Goal: Obtain resource: Download file/media

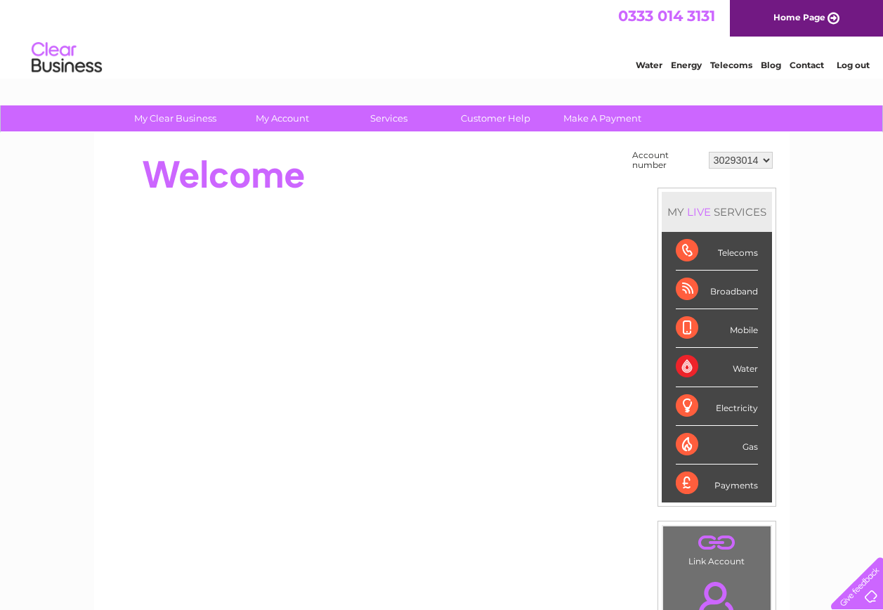
click at [766, 161] on select "30293014 30293017 30293023 30293024 30293027 30293028 30293029 30293033 30304177" at bounding box center [741, 160] width 64 height 17
select select "30304177"
click at [709, 152] on select "30293014 30293017 30293023 30293024 30293027 30293028 30293029 30293033 30304177" at bounding box center [741, 160] width 64 height 17
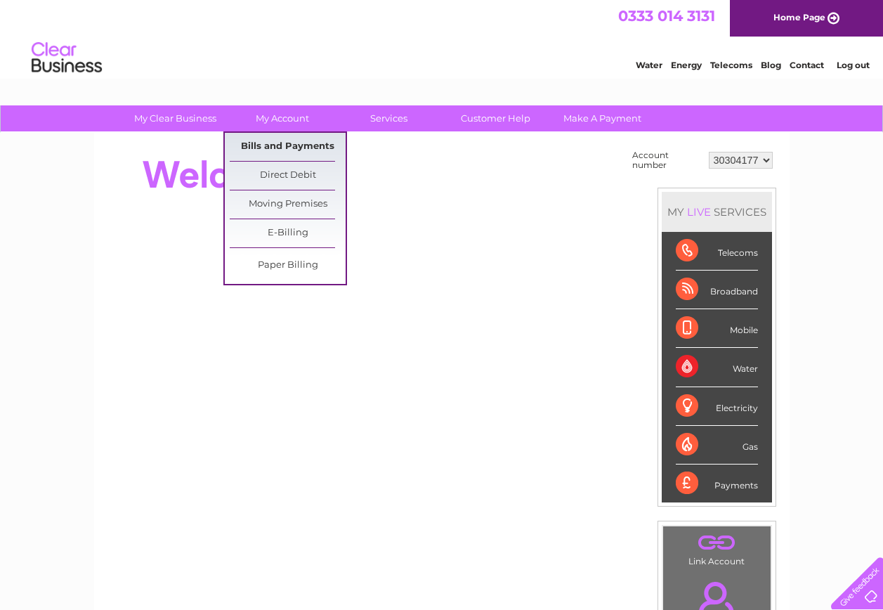
click at [306, 144] on link "Bills and Payments" at bounding box center [288, 147] width 116 height 28
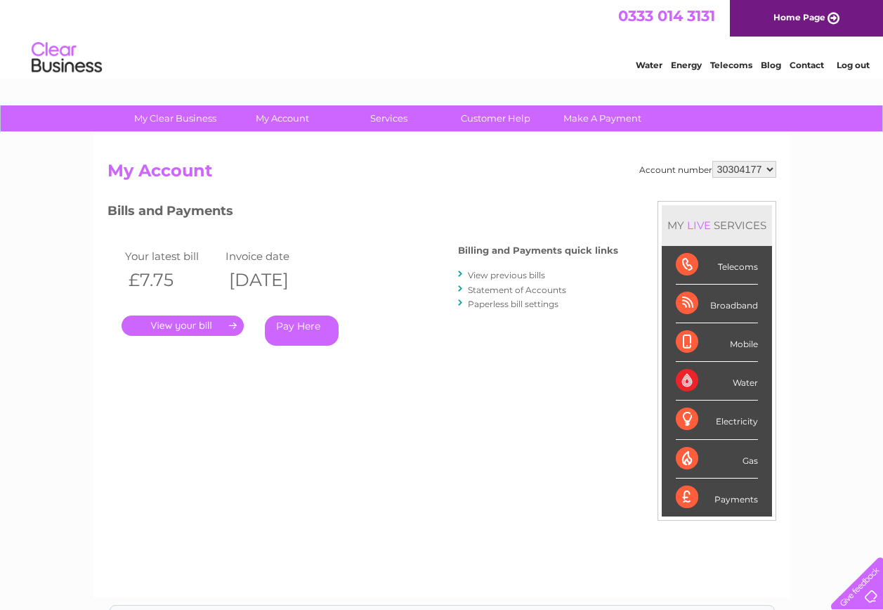
click at [526, 274] on link "View previous bills" at bounding box center [506, 275] width 77 height 11
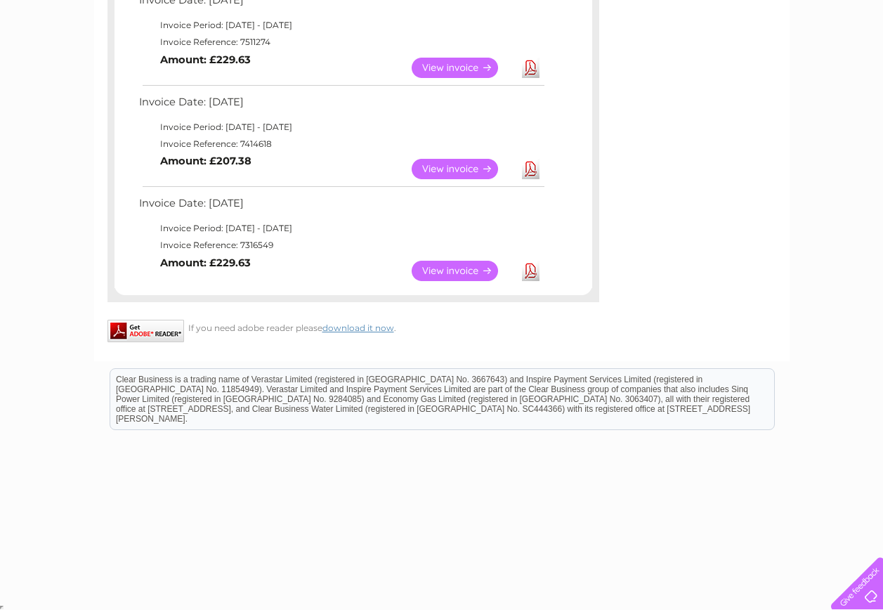
scroll to position [781, 0]
click at [449, 265] on link "View" at bounding box center [463, 269] width 103 height 20
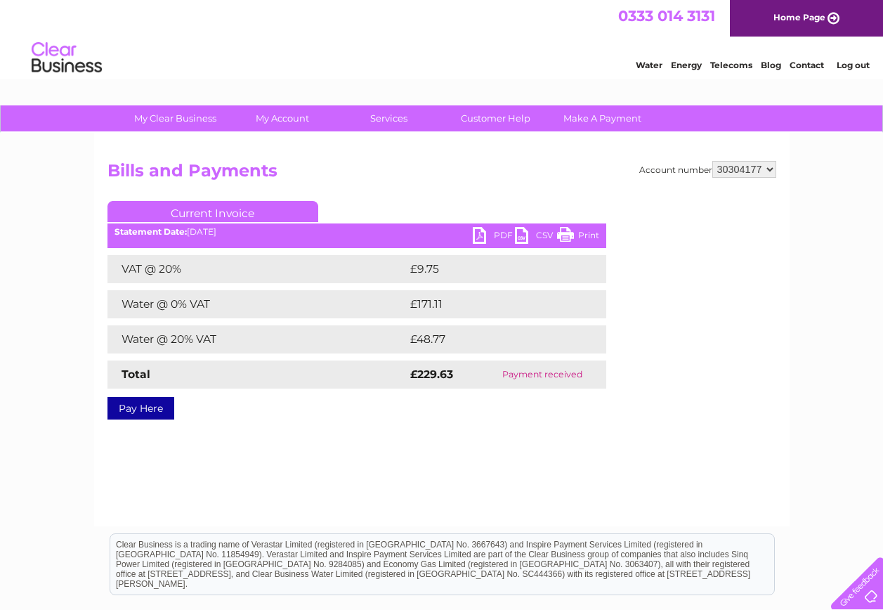
click at [486, 236] on link "PDF" at bounding box center [494, 237] width 42 height 20
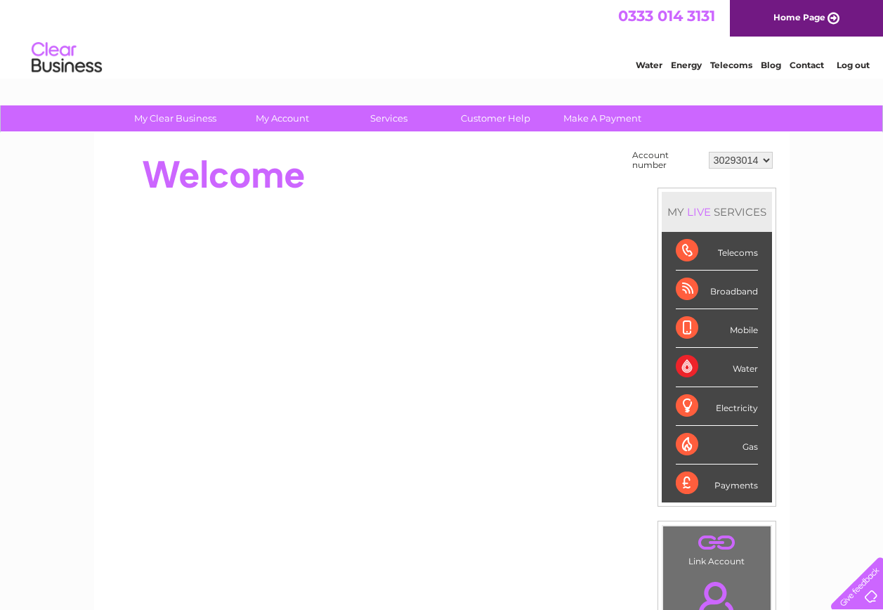
click at [767, 158] on select "30293014 30293017 30293023 30293024 30293027 30293028 30293029 30293033 30304177" at bounding box center [741, 160] width 64 height 17
select select "30304177"
click at [709, 152] on select "30293014 30293017 30293023 30293024 30293027 30293028 30293029 30293033 30304177" at bounding box center [741, 160] width 64 height 17
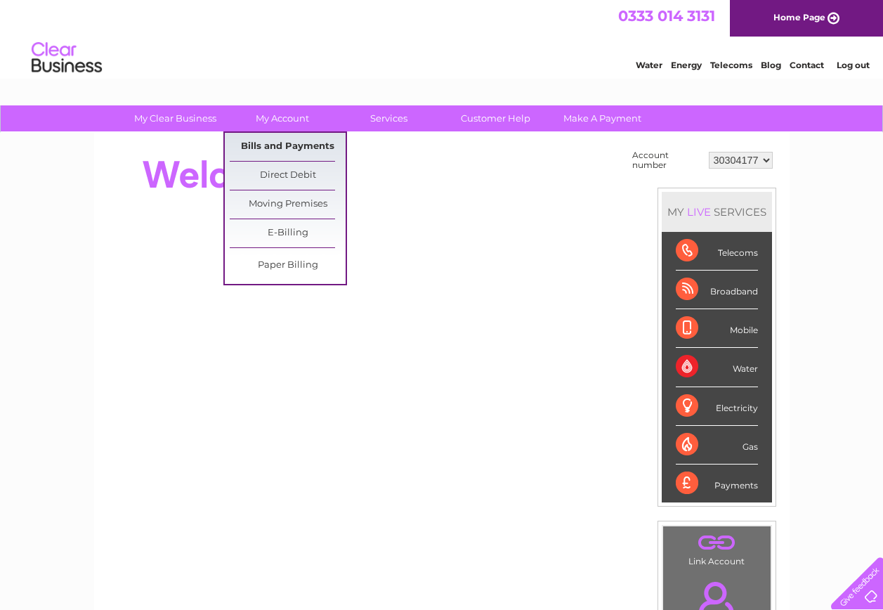
click at [299, 143] on link "Bills and Payments" at bounding box center [288, 147] width 116 height 28
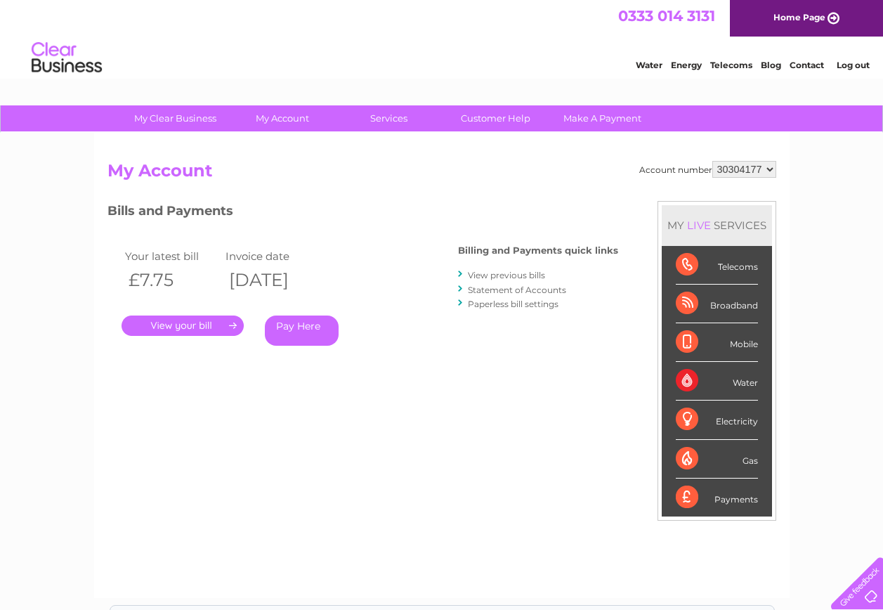
click at [511, 274] on link "View previous bills" at bounding box center [506, 275] width 77 height 11
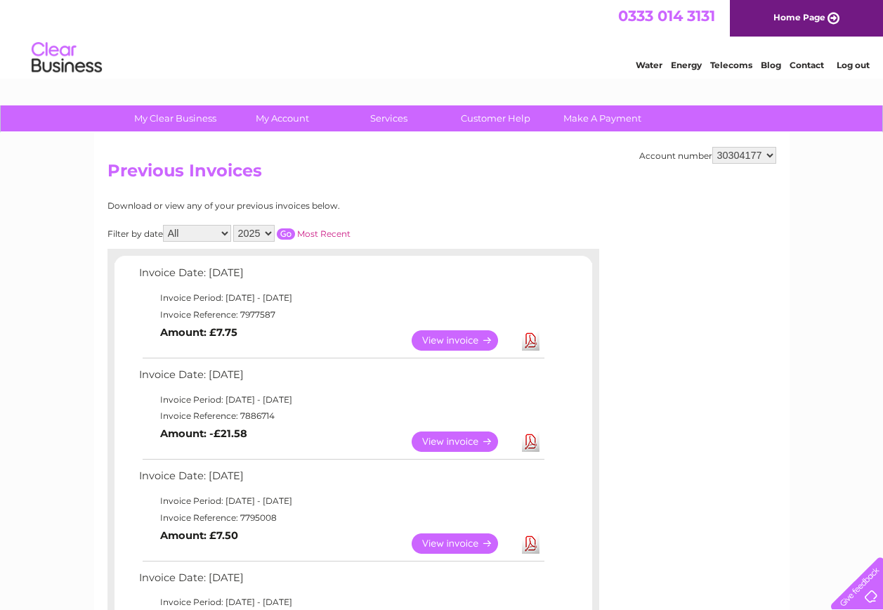
click at [467, 337] on link "View" at bounding box center [463, 340] width 103 height 20
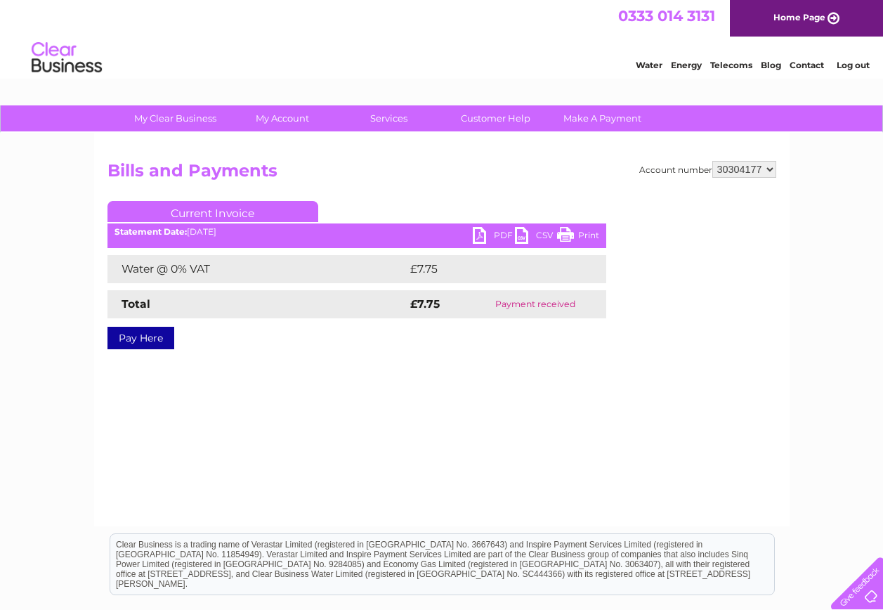
click at [482, 234] on link "PDF" at bounding box center [494, 237] width 42 height 20
